Goal: Information Seeking & Learning: Learn about a topic

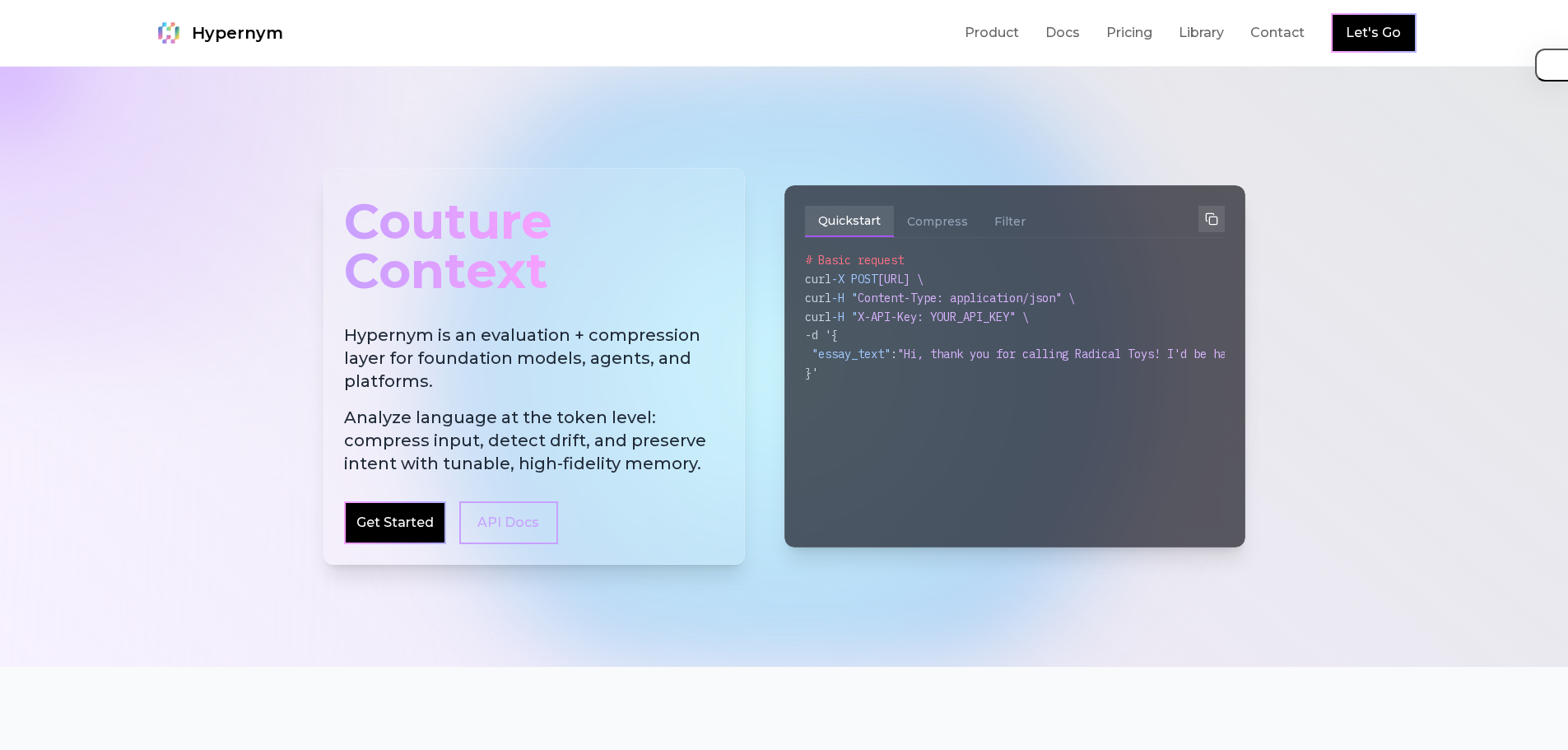
click at [544, 198] on div "Couture Context" at bounding box center [534, 246] width 380 height 116
click at [547, 263] on div "Couture Context" at bounding box center [534, 246] width 380 height 116
click at [390, 263] on div "Couture Context" at bounding box center [534, 246] width 380 height 116
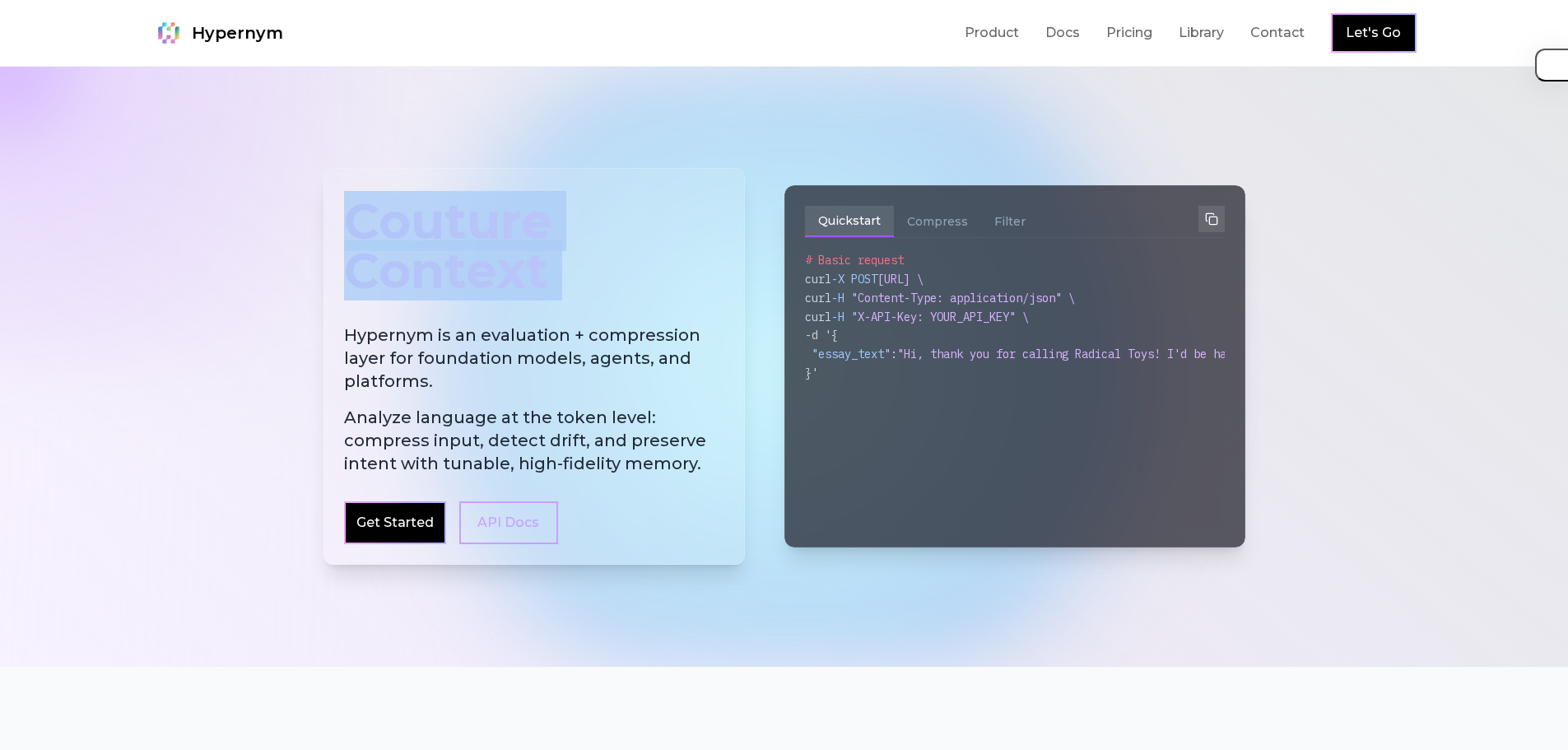
click at [390, 263] on div "Couture Context" at bounding box center [534, 246] width 380 height 116
click at [497, 243] on div "Couture Context" at bounding box center [534, 246] width 380 height 116
click at [512, 266] on div "Couture Context" at bounding box center [534, 246] width 380 height 116
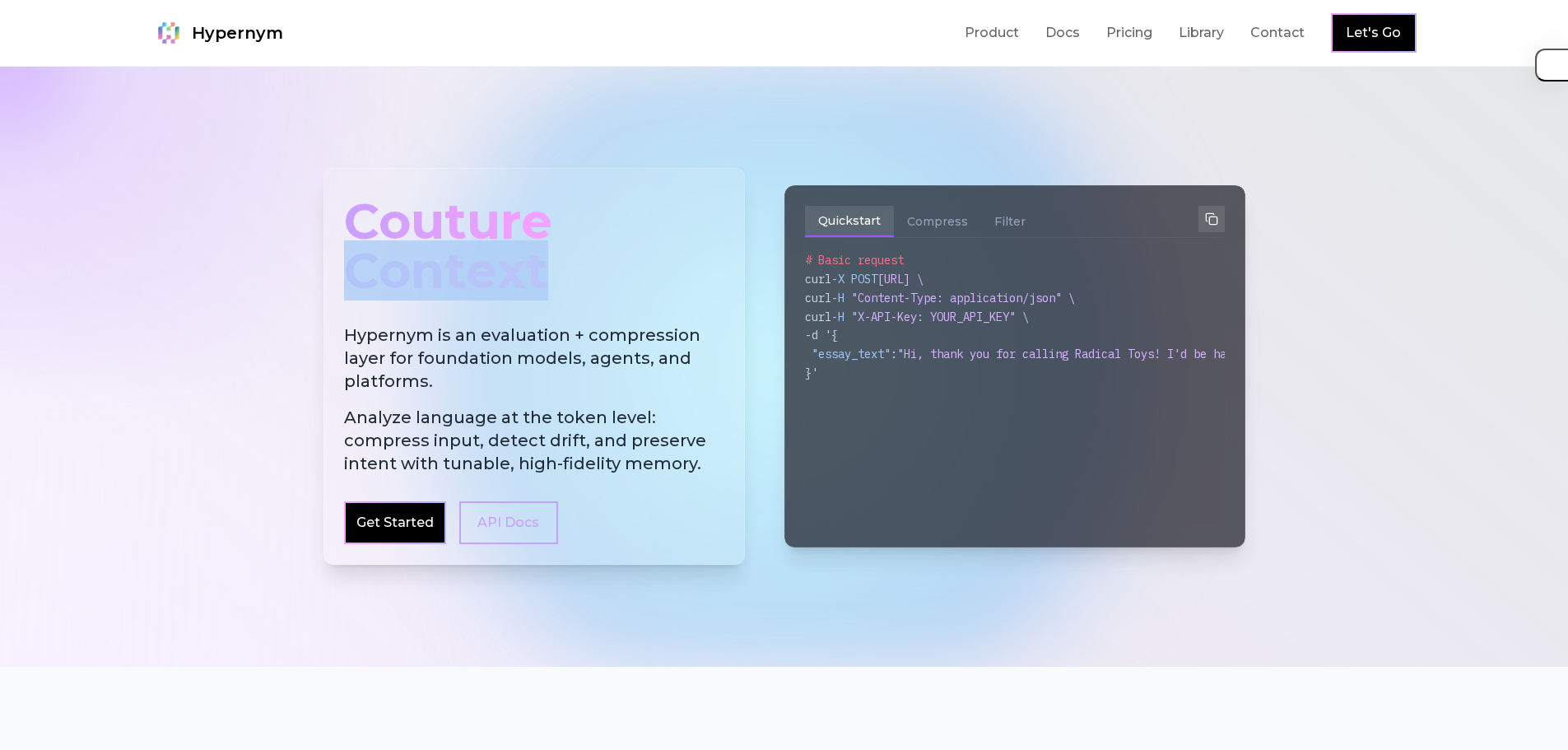
click at [512, 266] on div "Couture Context" at bounding box center [534, 246] width 380 height 116
click at [502, 372] on h2 "Hypernym is an evaluation + compression layer for foundation models, agents, an…" at bounding box center [534, 399] width 380 height 151
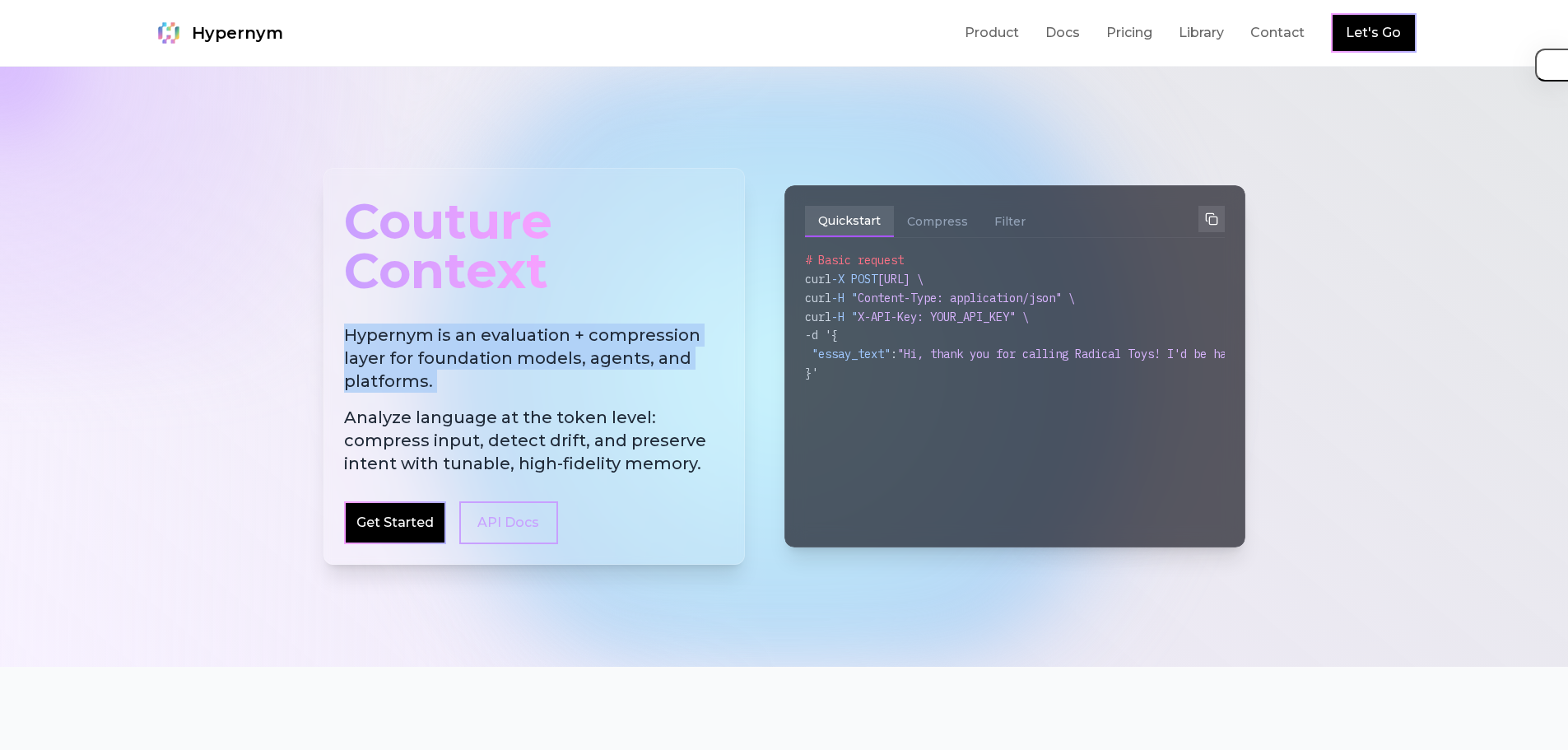
click at [502, 372] on h2 "Hypernym is an evaluation + compression layer for foundation models, agents, an…" at bounding box center [534, 399] width 380 height 151
